Goal: Transaction & Acquisition: Purchase product/service

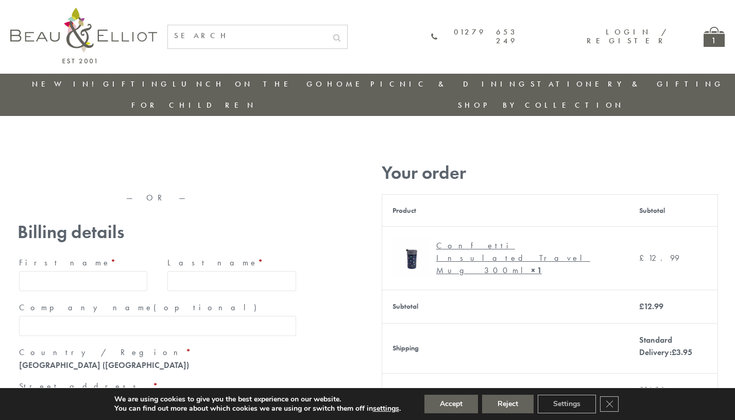
type input "[EMAIL_ADDRESS][DOMAIN_NAME]"
type input "[PERSON_NAME]"
type input "23, [GEOGRAPHIC_DATA], [GEOGRAPHIC_DATA]"
type input "[GEOGRAPHIC_DATA]"
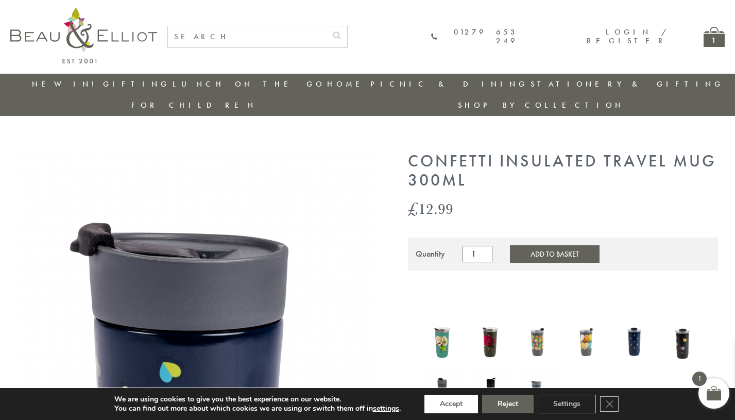
click at [451, 404] on button "Accept" at bounding box center [451, 403] width 54 height 19
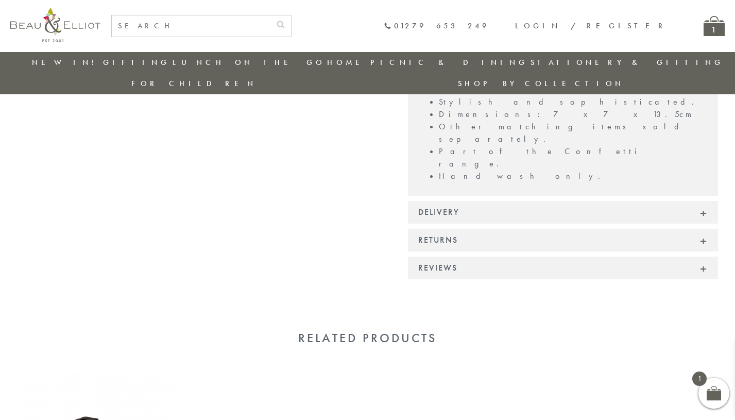
scroll to position [812, 0]
